Goal: Obtain resource: Download file/media

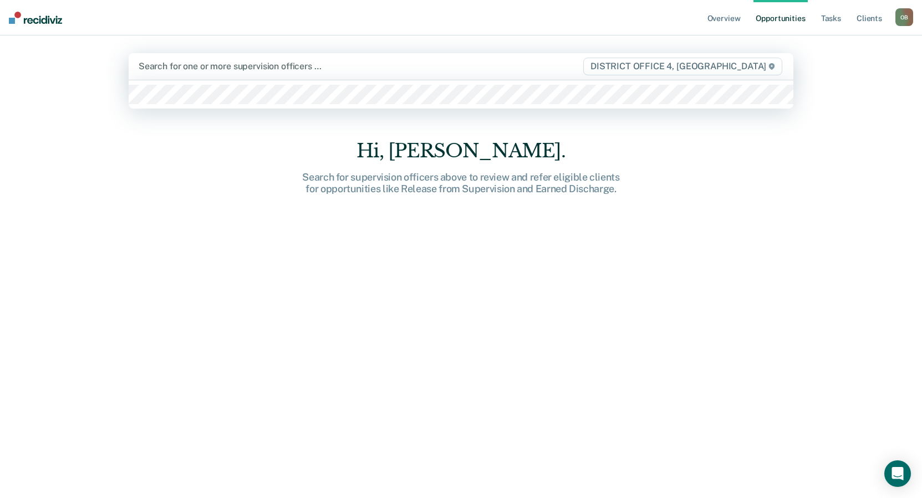
click at [290, 71] on div at bounding box center [360, 66] width 443 height 13
type input "isa"
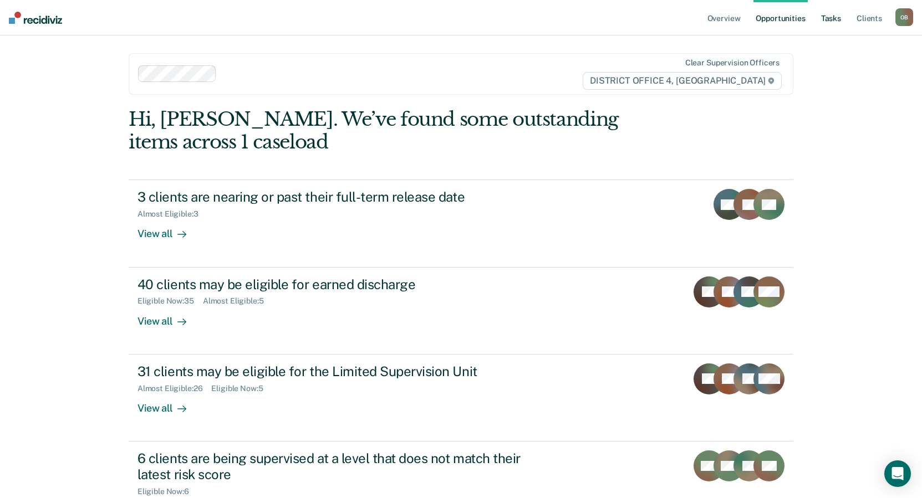
click at [830, 18] on link "Tasks" at bounding box center [830, 17] width 24 height 35
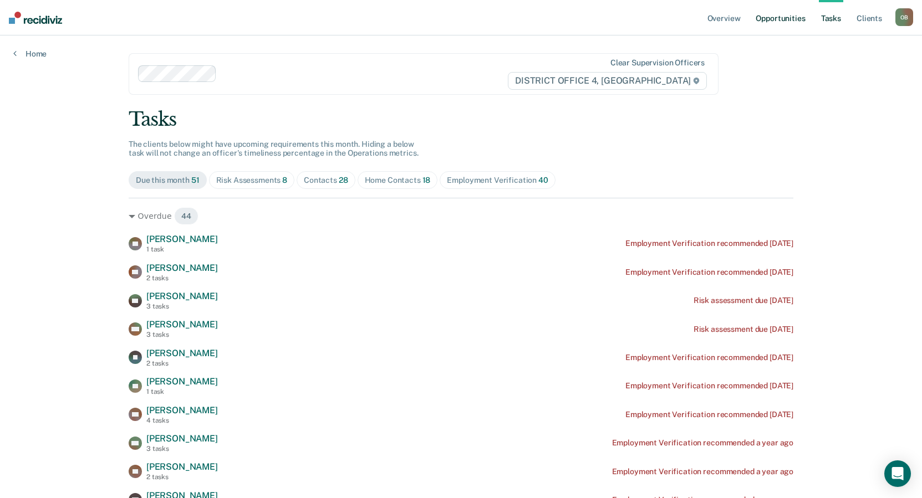
click at [766, 19] on link "Opportunities" at bounding box center [780, 17] width 54 height 35
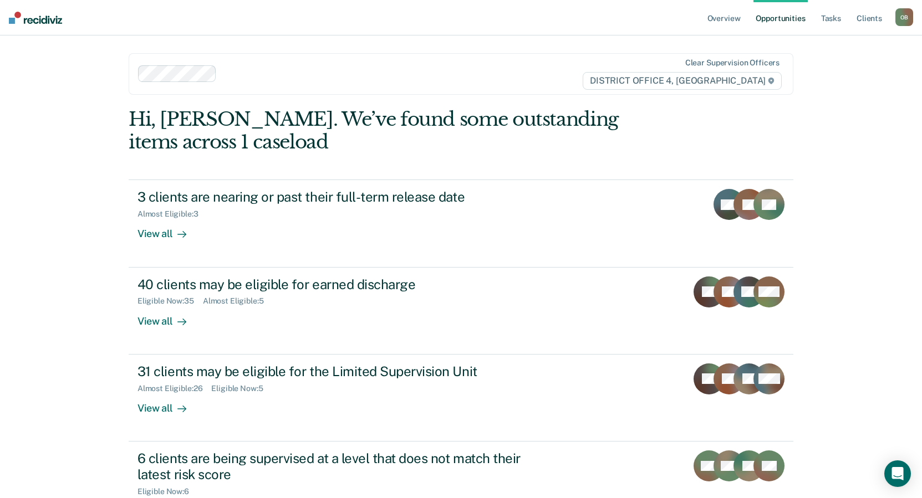
click at [775, 18] on link "Opportunities" at bounding box center [780, 17] width 54 height 35
click at [720, 19] on link "Overview" at bounding box center [724, 17] width 38 height 35
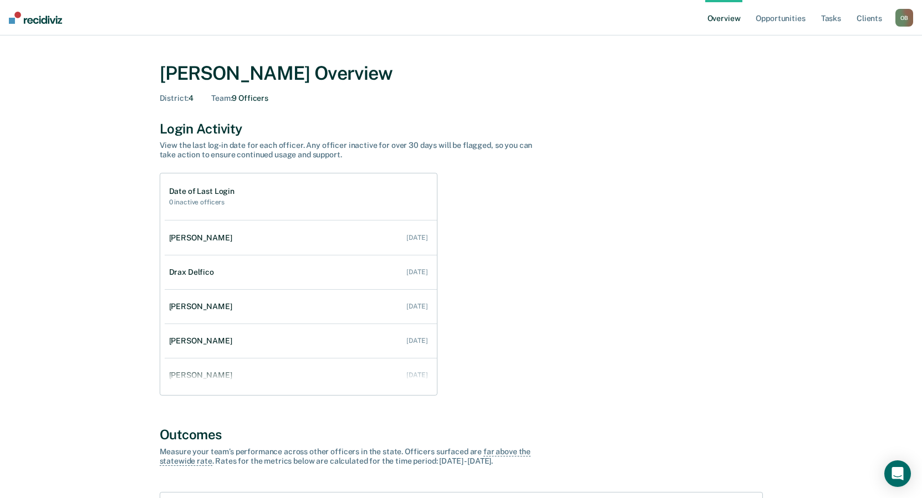
click at [913, 18] on nav "Overview Opportunities Tasks Client s [PERSON_NAME] O B Profile How it works Go…" at bounding box center [461, 17] width 922 height 35
click at [905, 18] on div "O B" at bounding box center [904, 18] width 18 height 18
click at [847, 73] on link "Go to Operations" at bounding box center [859, 71] width 89 height 9
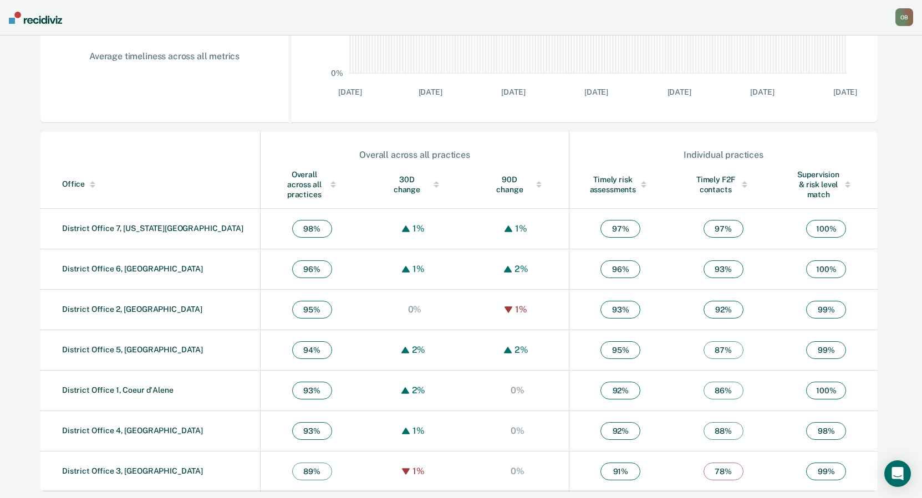
scroll to position [284, 0]
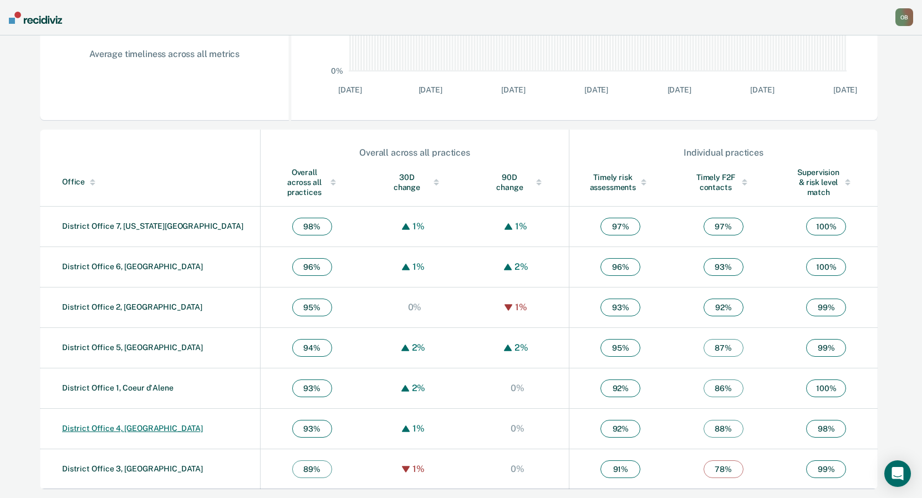
click at [100, 426] on link "District Office 4, [GEOGRAPHIC_DATA]" at bounding box center [132, 428] width 141 height 9
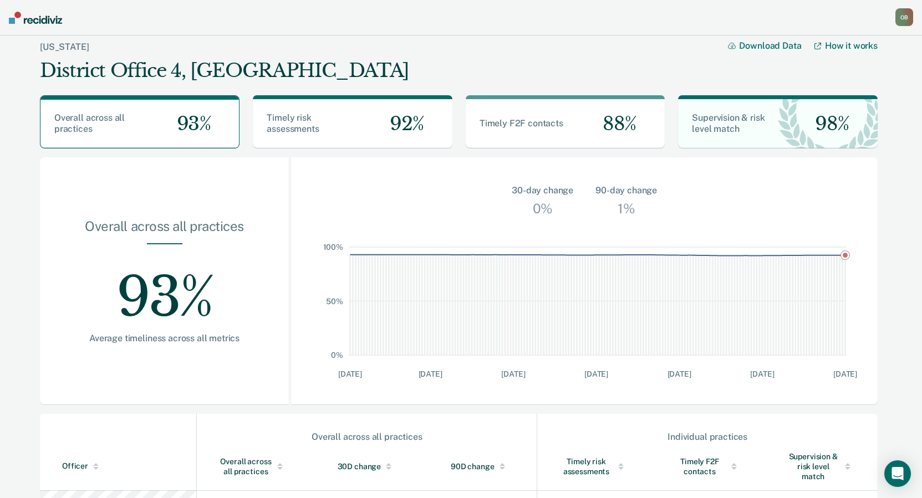
click at [759, 49] on button "Download Data" at bounding box center [771, 45] width 86 height 11
drag, startPoint x: 660, startPoint y: 57, endPoint x: 682, endPoint y: 50, distance: 23.1
click at [679, 51] on div "[US_STATE] District Office 4, [GEOGRAPHIC_DATA] Download Data How it works" at bounding box center [458, 60] width 837 height 51
click at [836, 47] on link "How it works" at bounding box center [845, 45] width 63 height 11
